Goal: Task Accomplishment & Management: Use online tool/utility

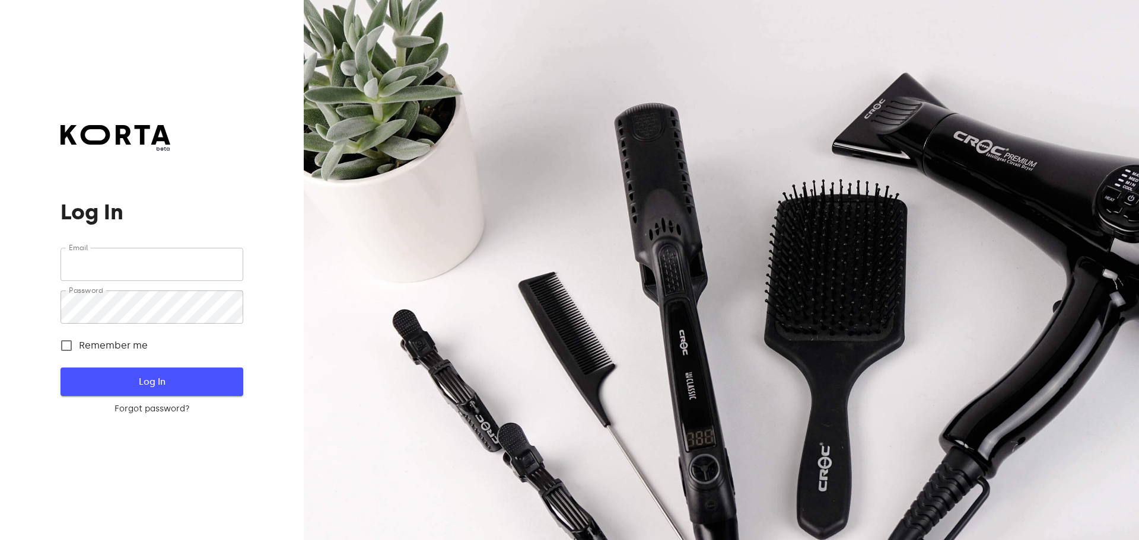
type input "[EMAIL_ADDRESS][DOMAIN_NAME]"
click at [114, 383] on span "Log In" at bounding box center [151, 381] width 144 height 15
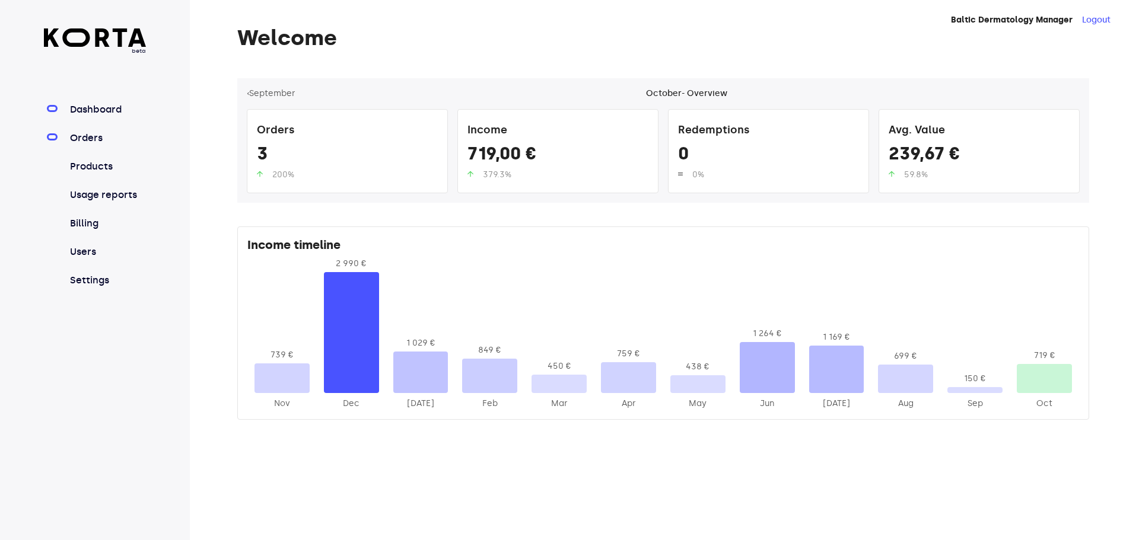
click at [109, 141] on link "Orders" at bounding box center [107, 138] width 79 height 14
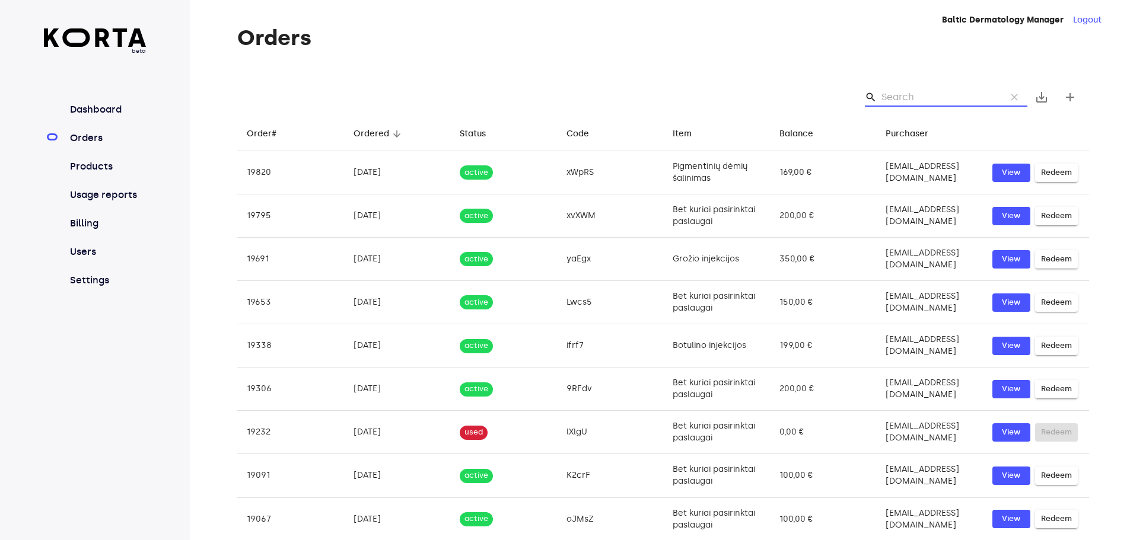
click at [936, 94] on input "Search" at bounding box center [939, 97] width 115 height 19
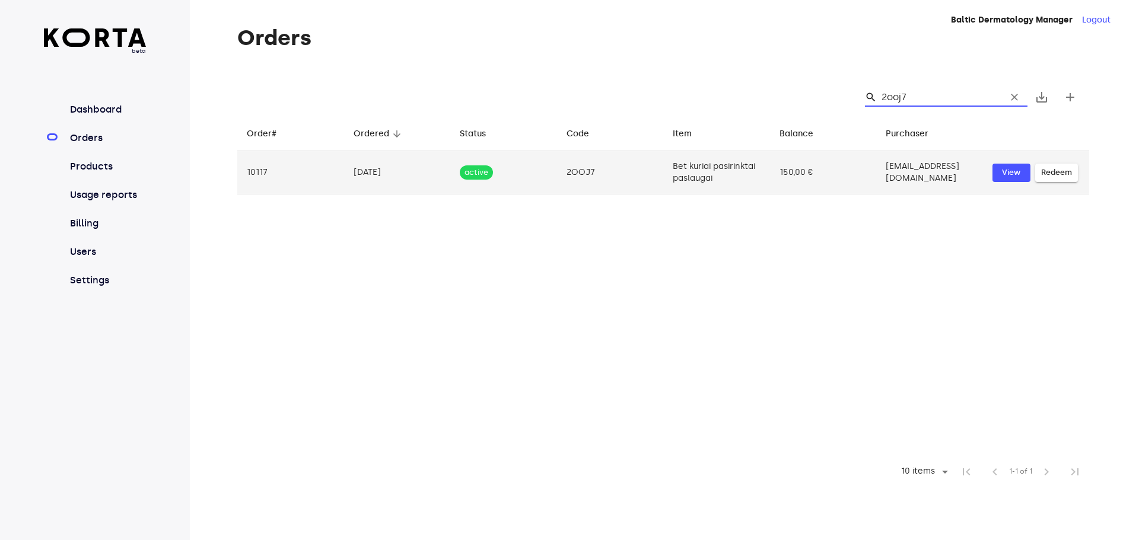
type input "2ooj7"
click at [1044, 171] on span "Redeem" at bounding box center [1056, 173] width 31 height 14
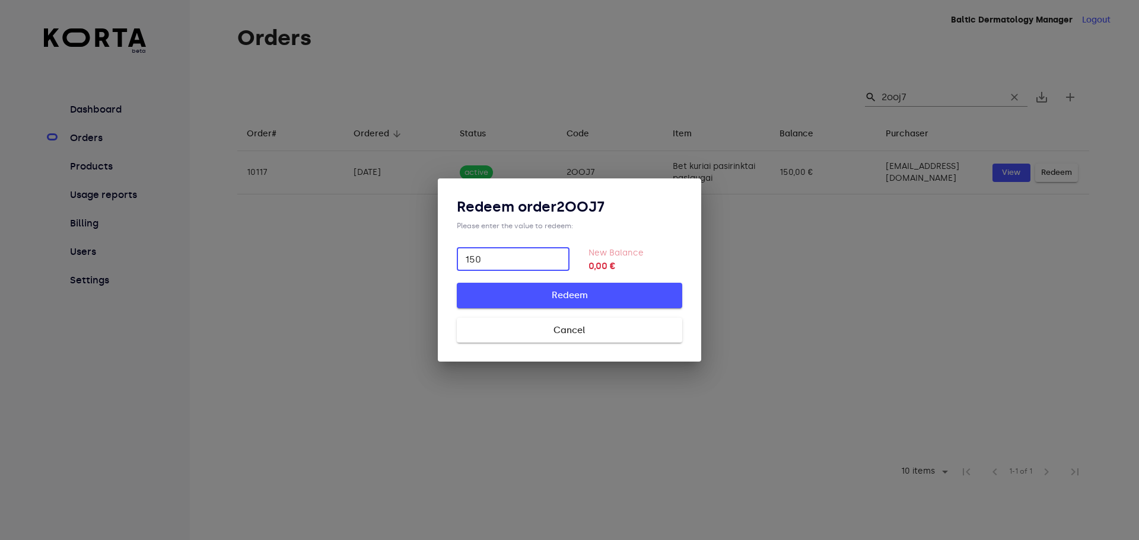
type input "150"
click at [569, 295] on span "Redeem" at bounding box center [569, 295] width 187 height 15
